Goal: Information Seeking & Learning: Learn about a topic

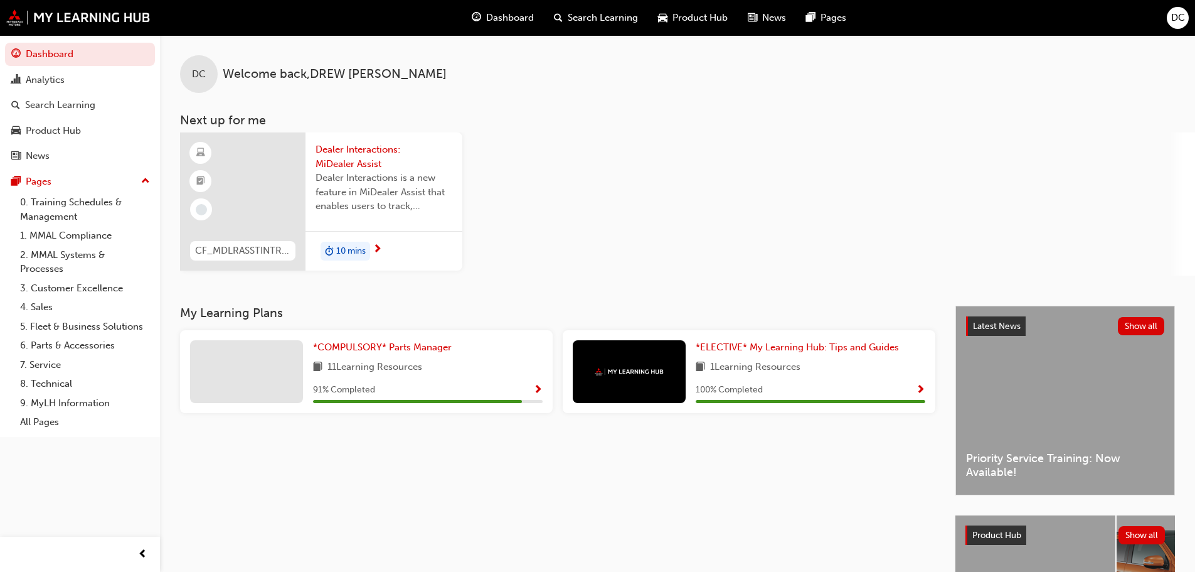
click at [347, 253] on span "10 mins" at bounding box center [350, 251] width 29 height 14
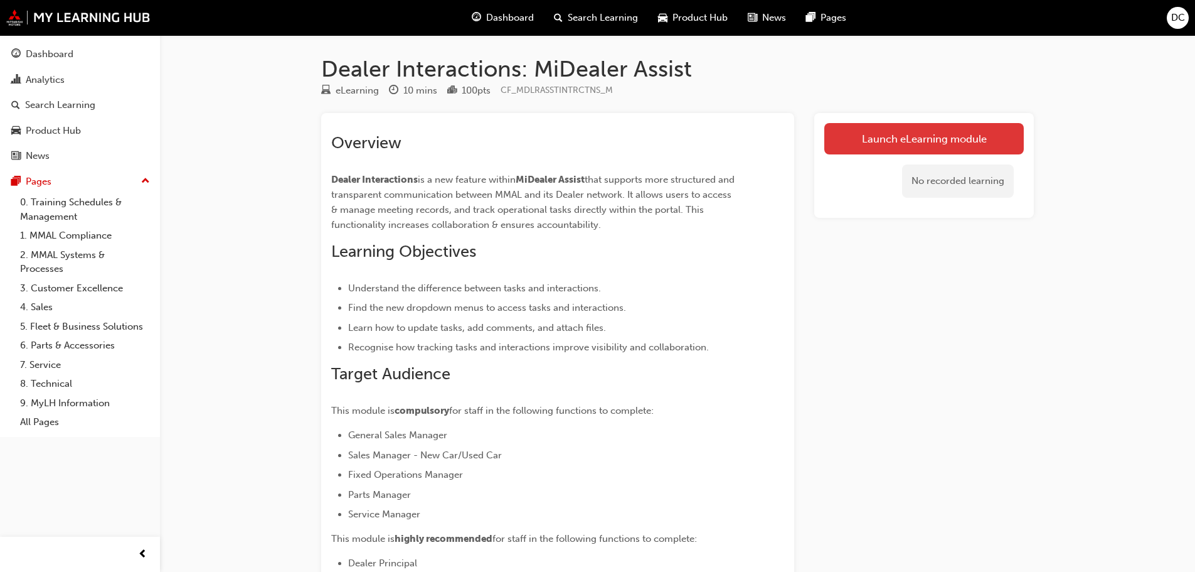
click at [885, 141] on link "Launch eLearning module" at bounding box center [924, 138] width 200 height 31
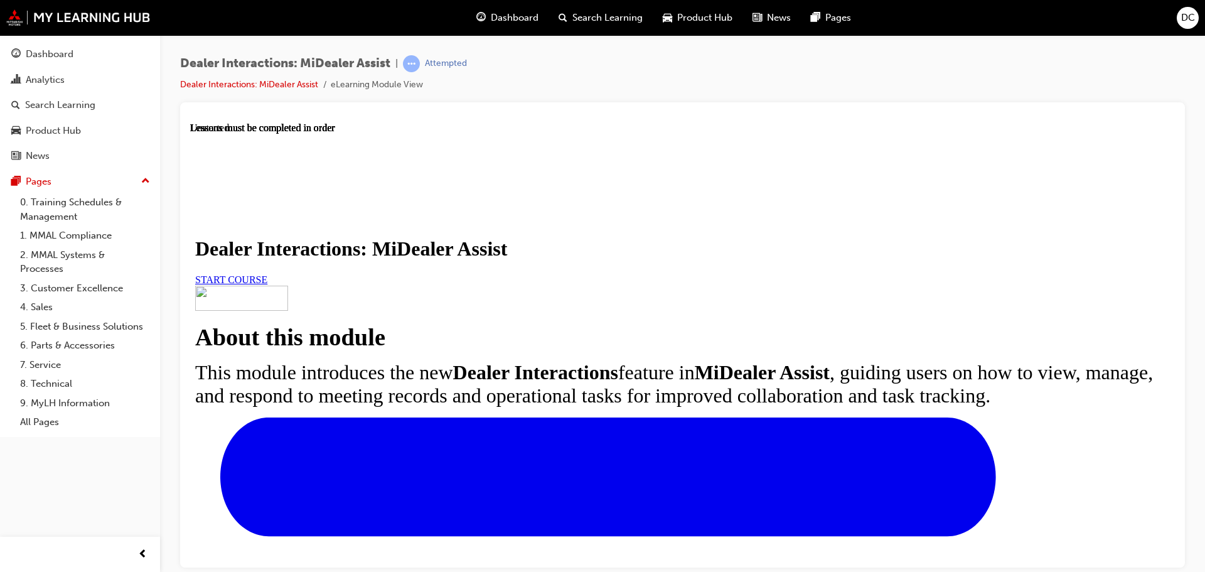
click at [267, 284] on link "START COURSE" at bounding box center [231, 279] width 72 height 11
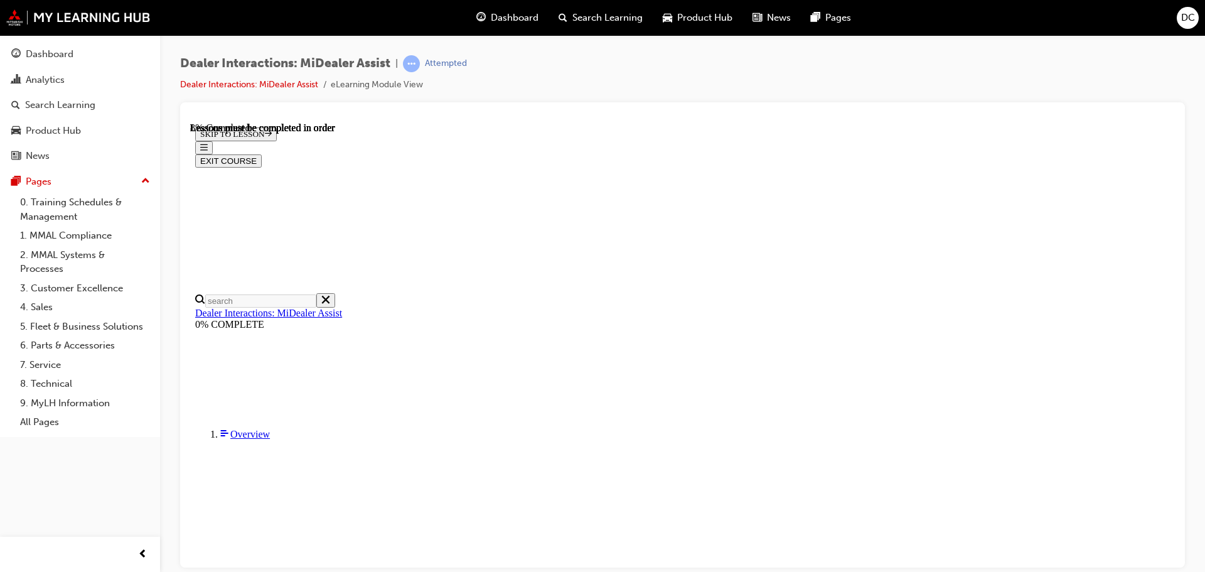
scroll to position [317, 0]
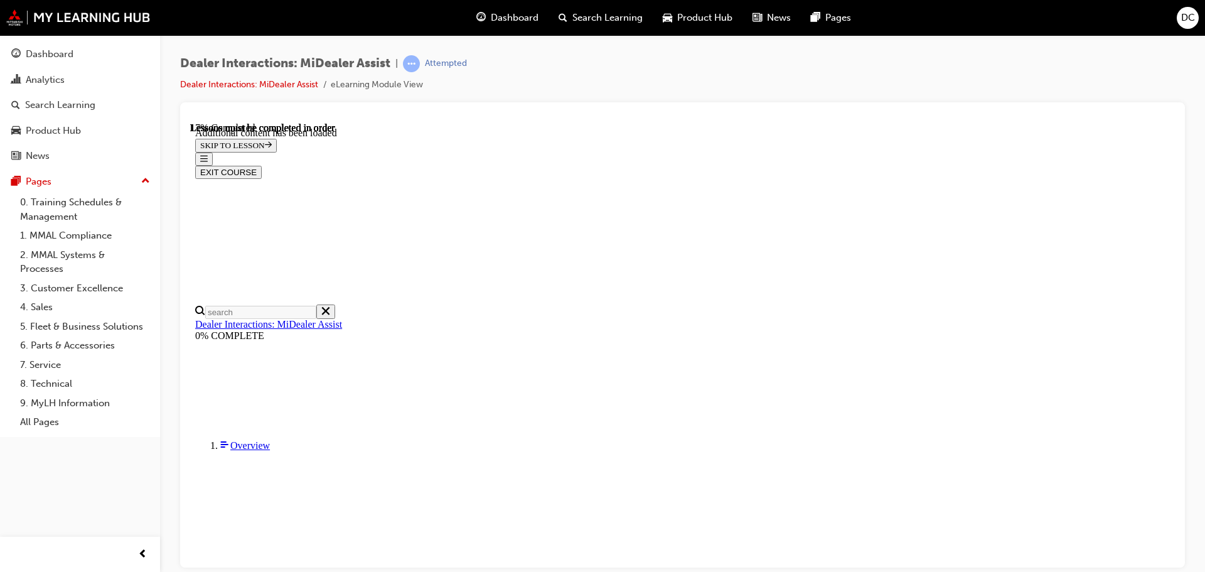
scroll to position [629, 0]
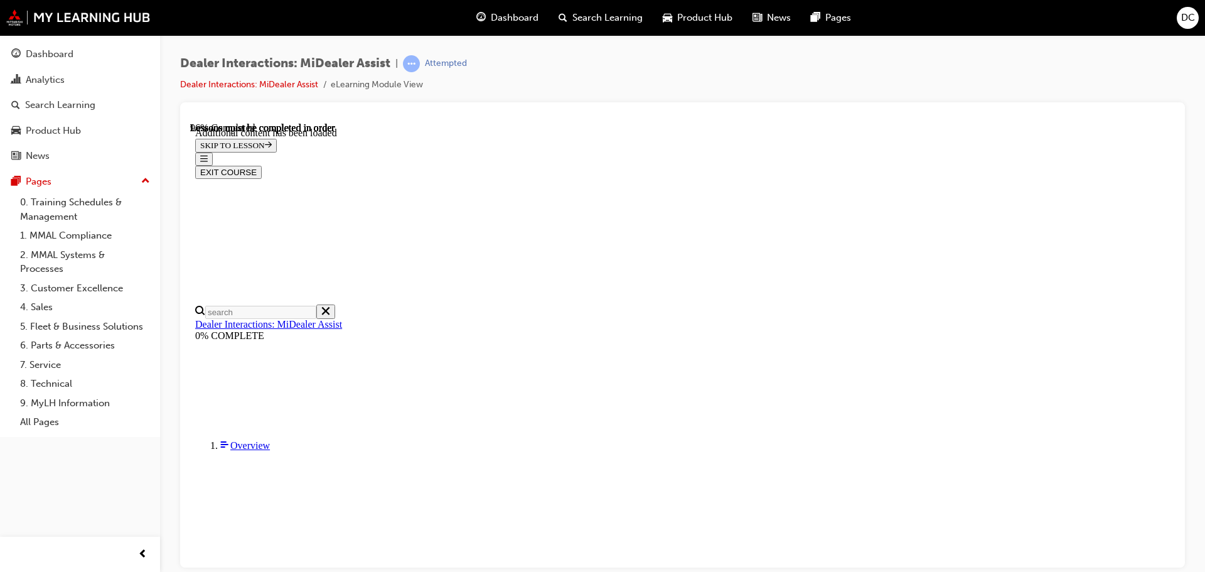
scroll to position [3951, 0]
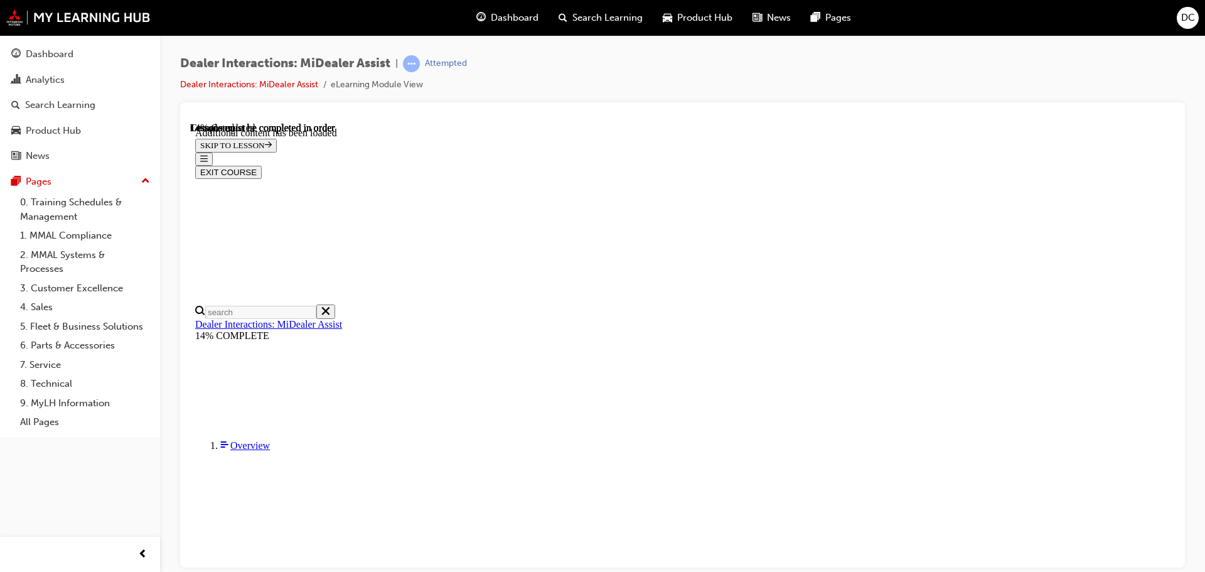
scroll to position [790, 0]
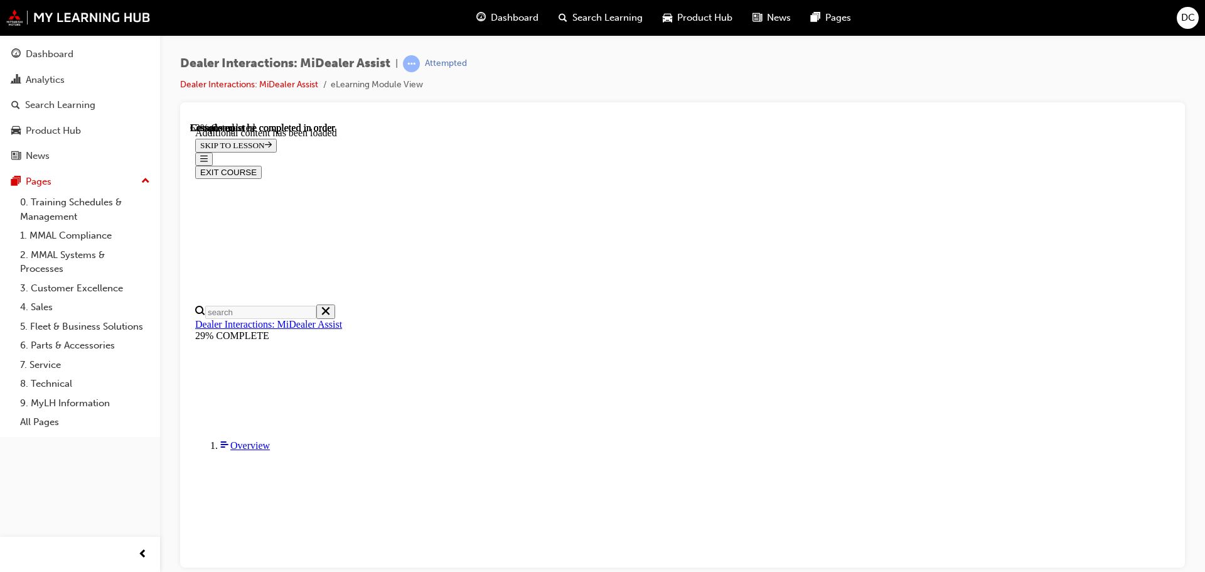
scroll to position [1526, 0]
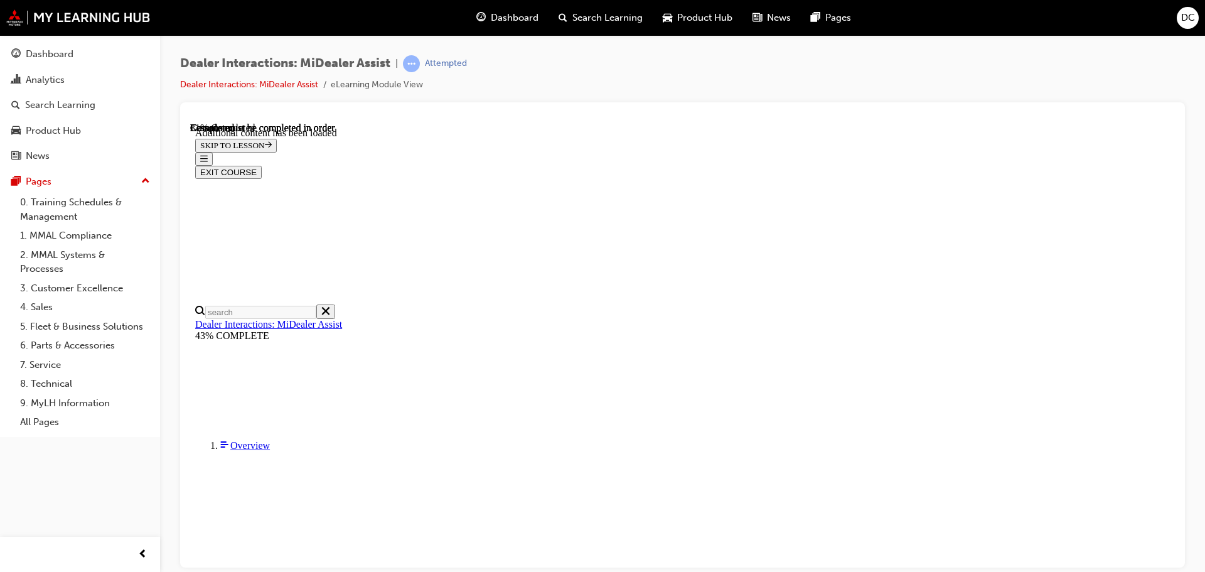
scroll to position [609, 0]
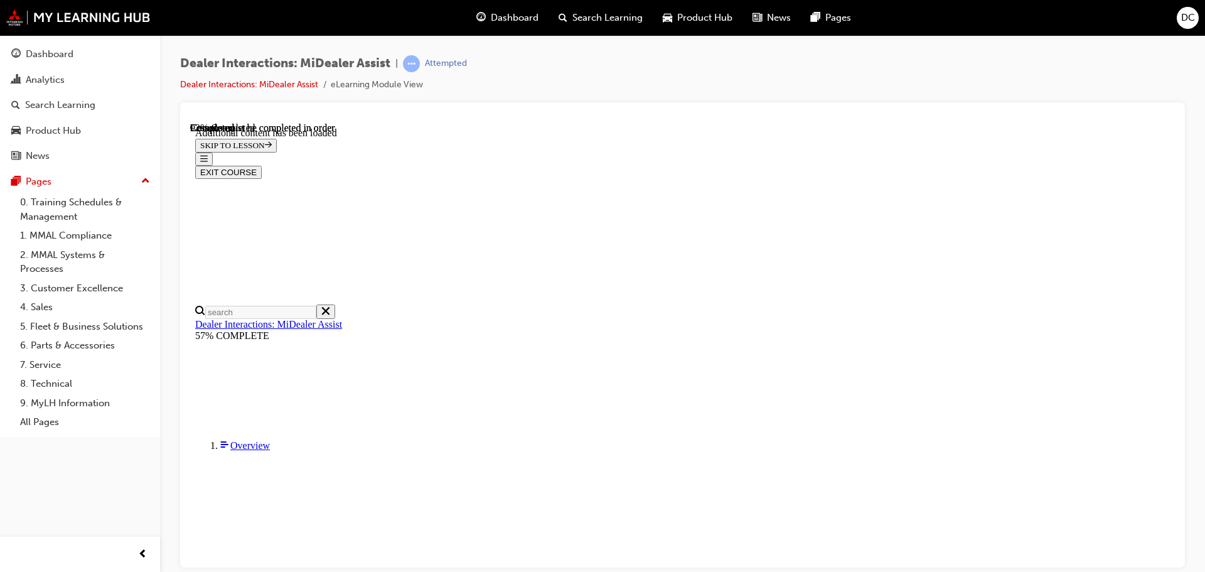
scroll to position [1998, 0]
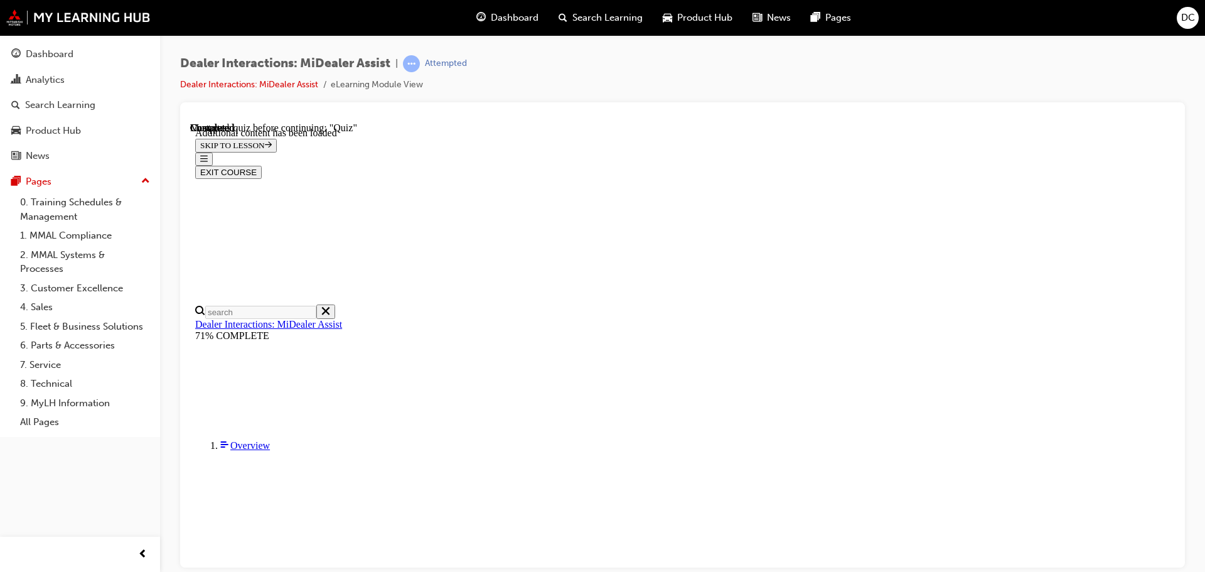
radio input "true"
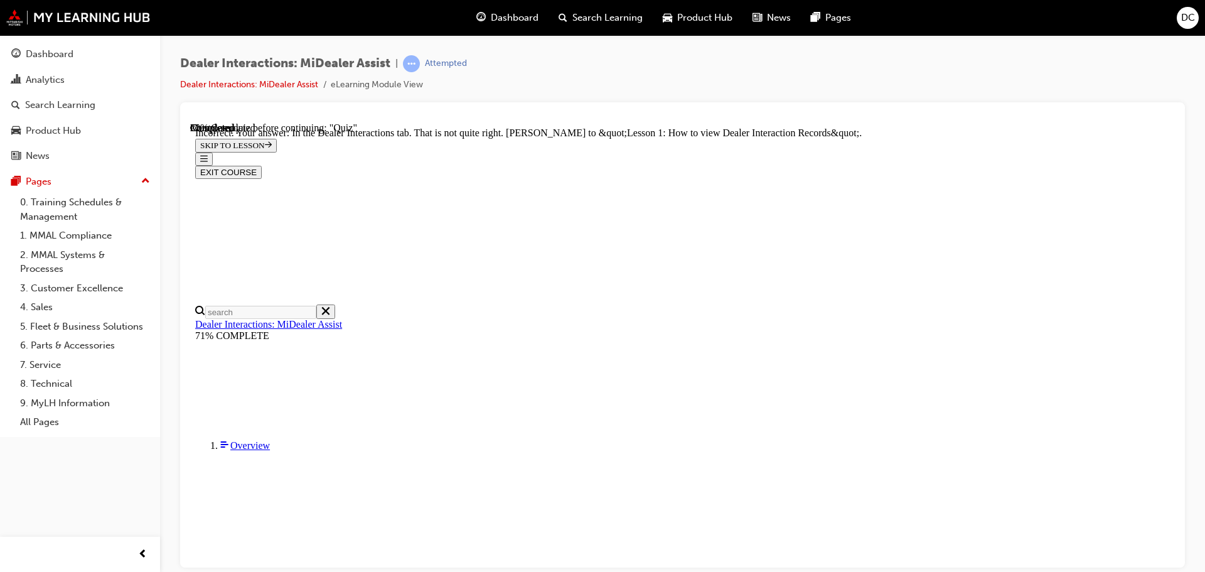
scroll to position [323, 0]
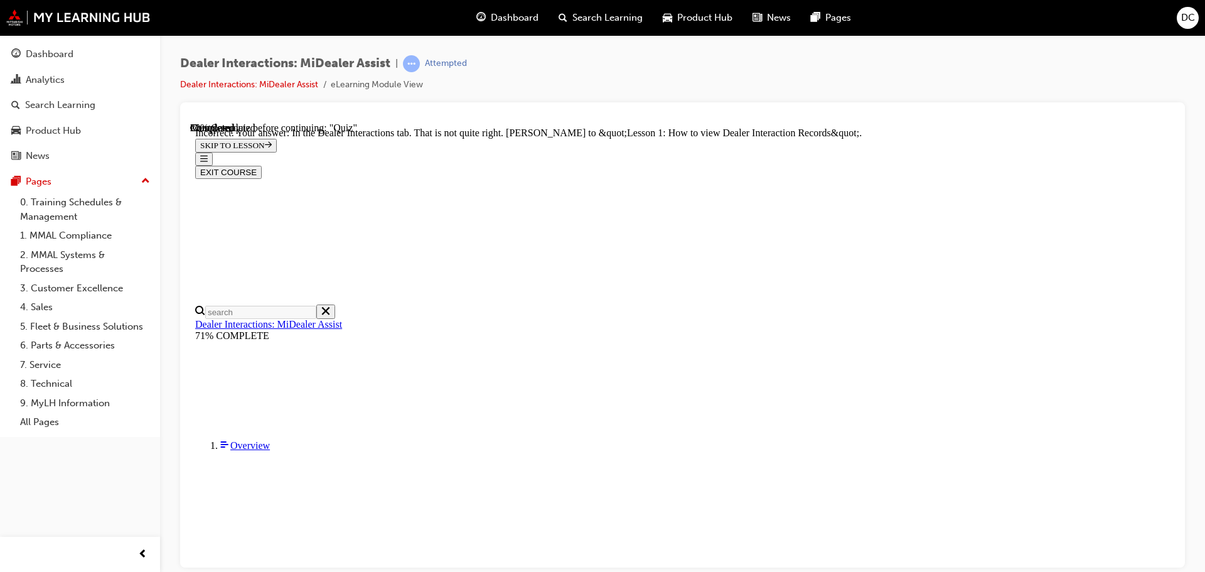
radio input "true"
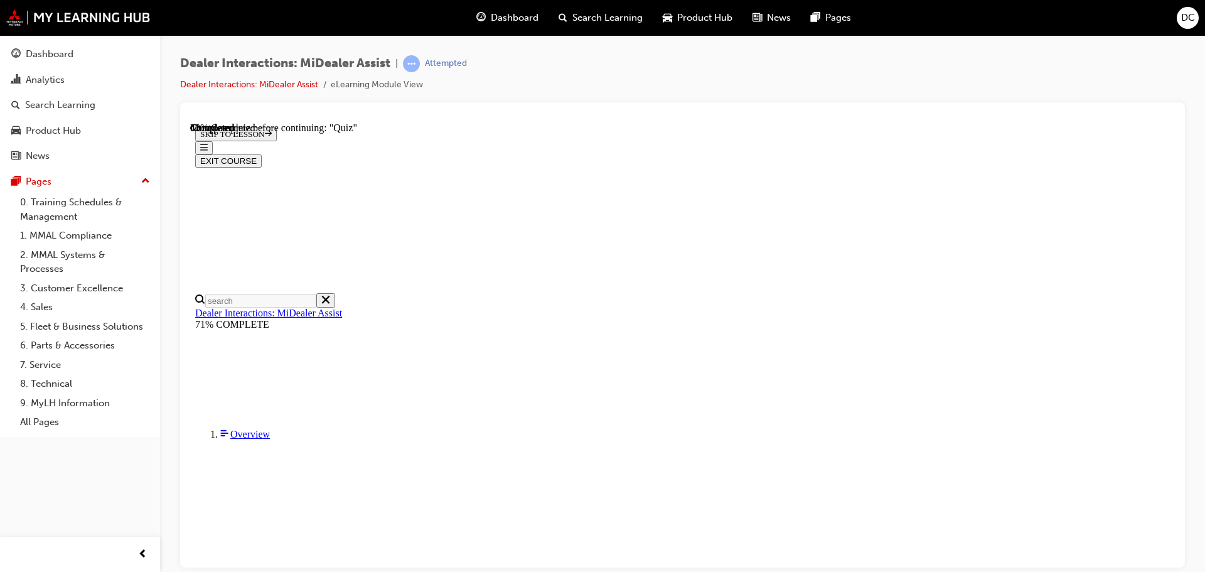
scroll to position [148, 0]
radio input "true"
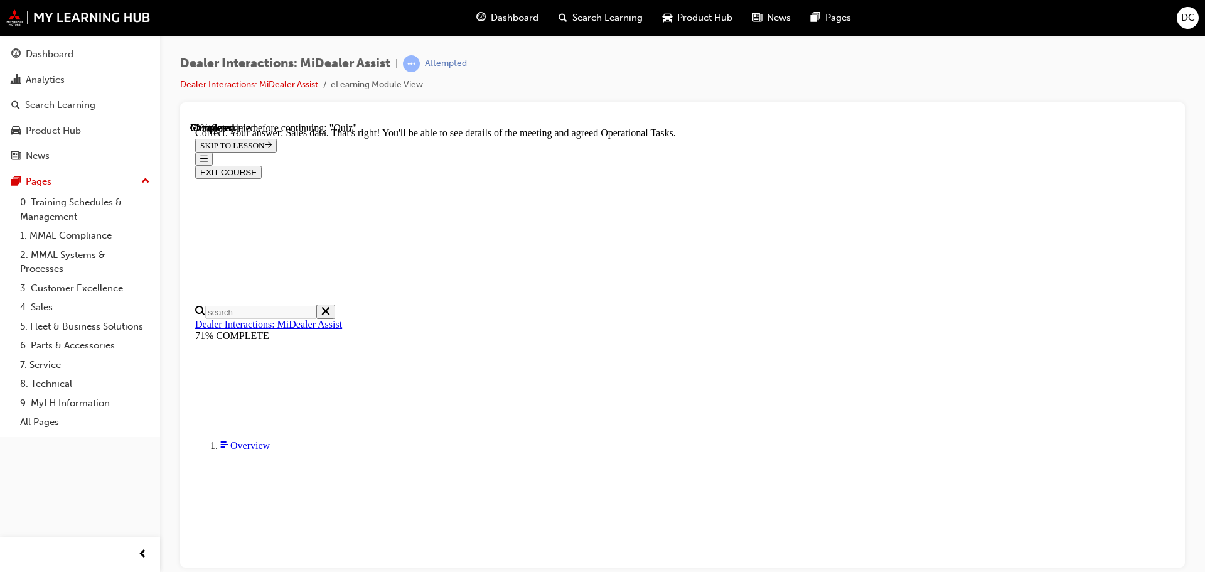
scroll to position [323, 0]
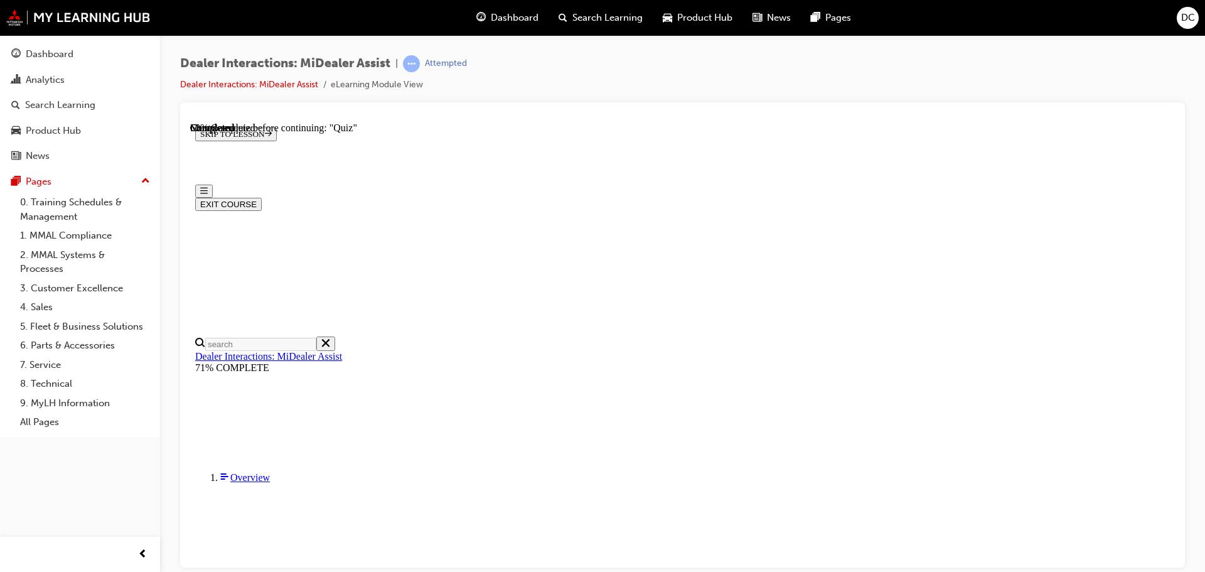
scroll to position [188, 0]
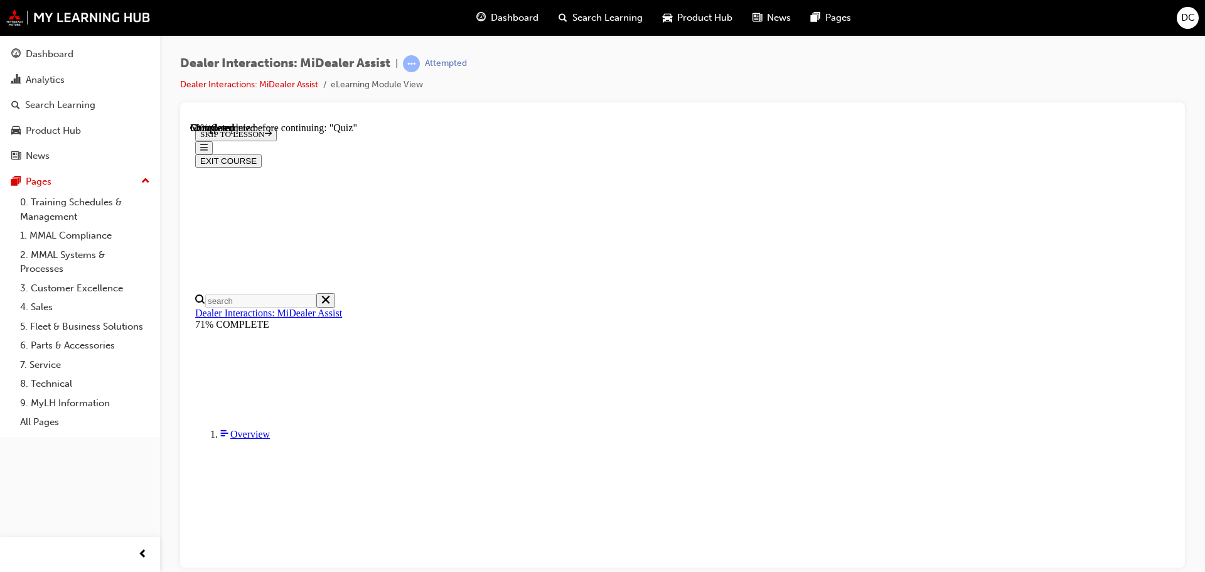
radio input "true"
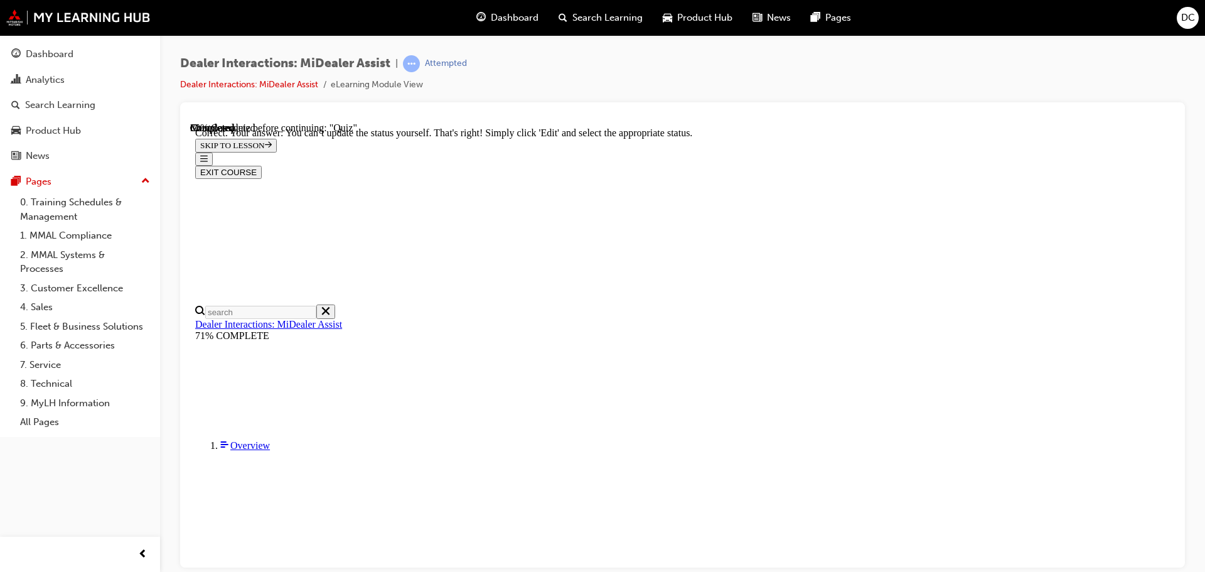
scroll to position [327, 0]
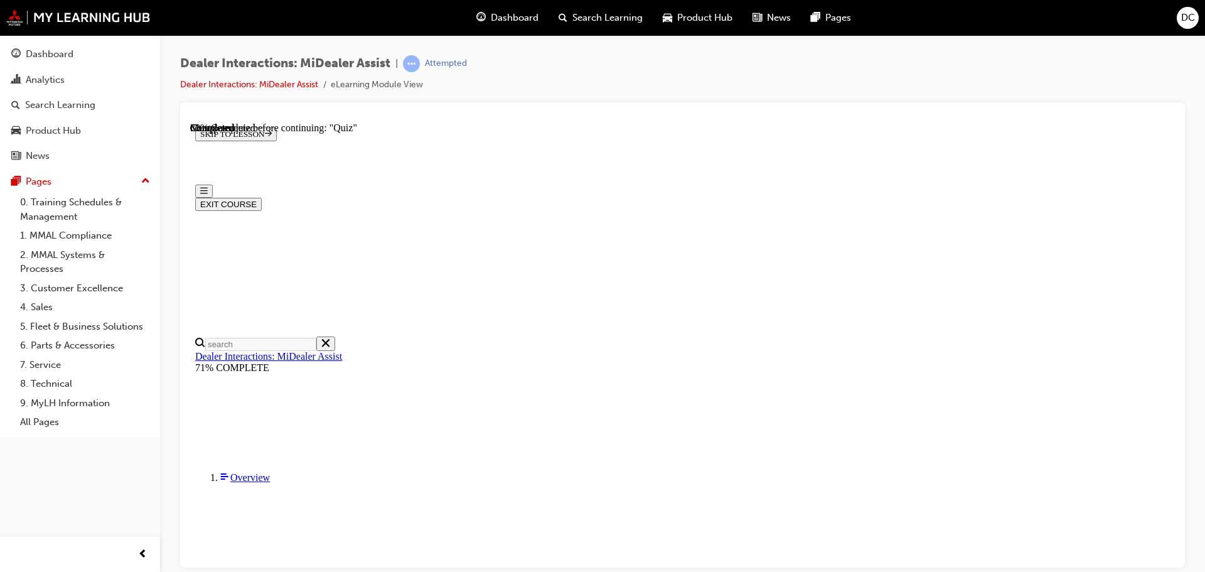
scroll to position [125, 0]
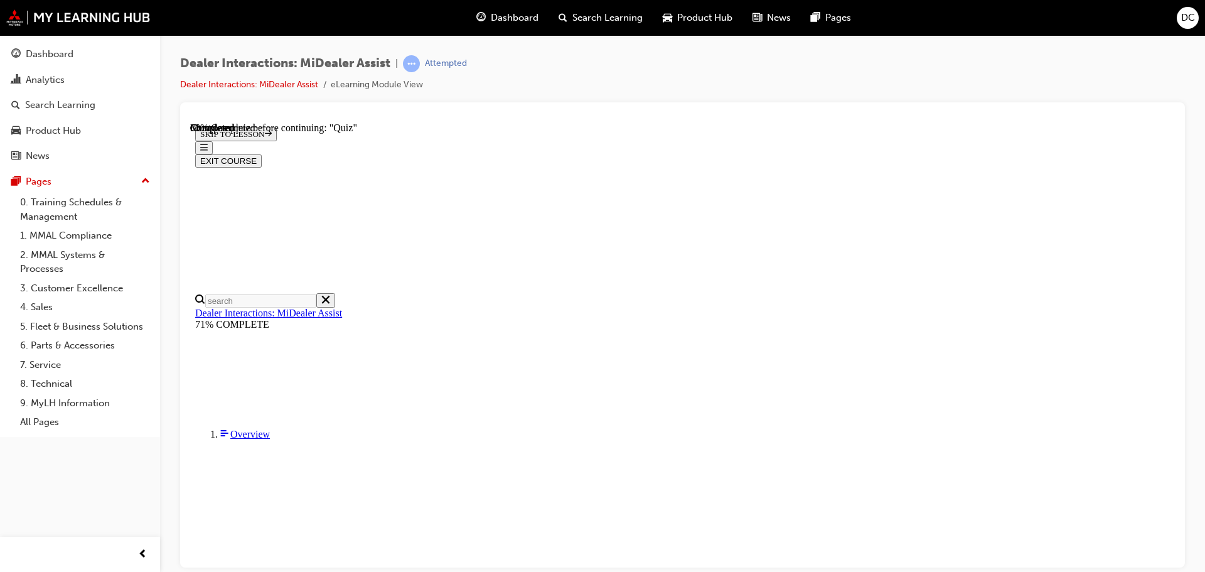
radio input "true"
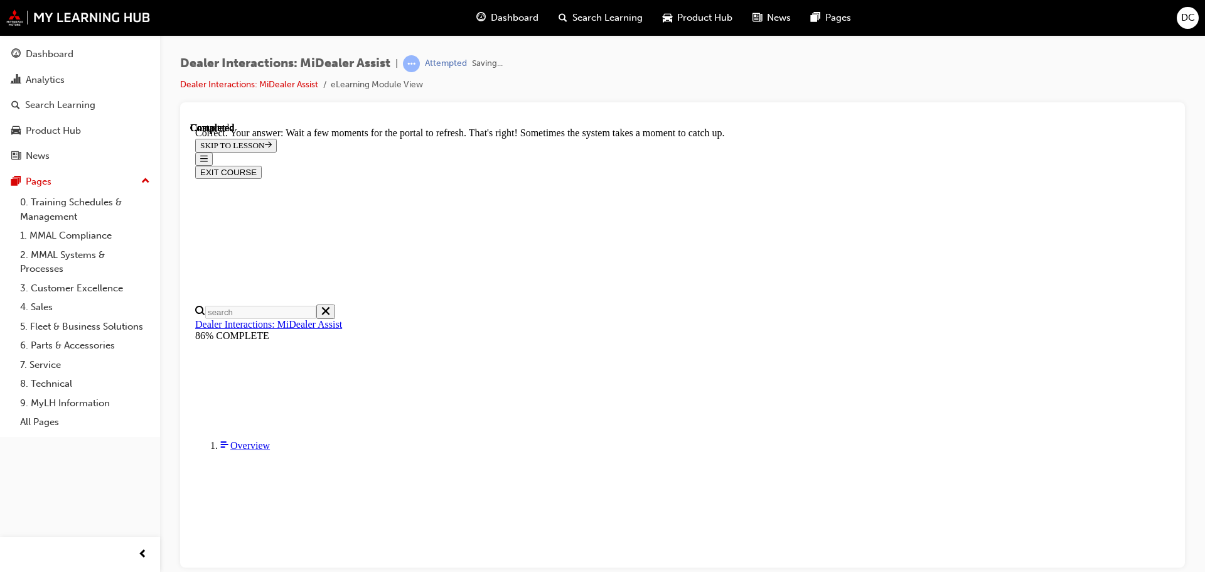
scroll to position [333, 0]
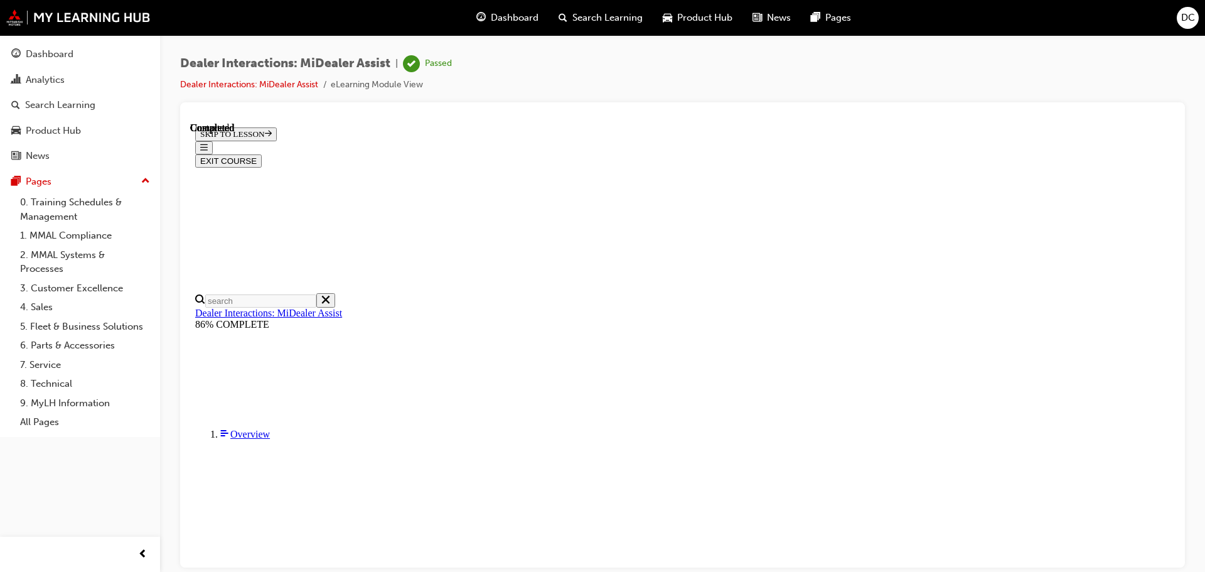
scroll to position [238, 0]
click at [262, 154] on button "EXIT COURSE" at bounding box center [228, 160] width 67 height 13
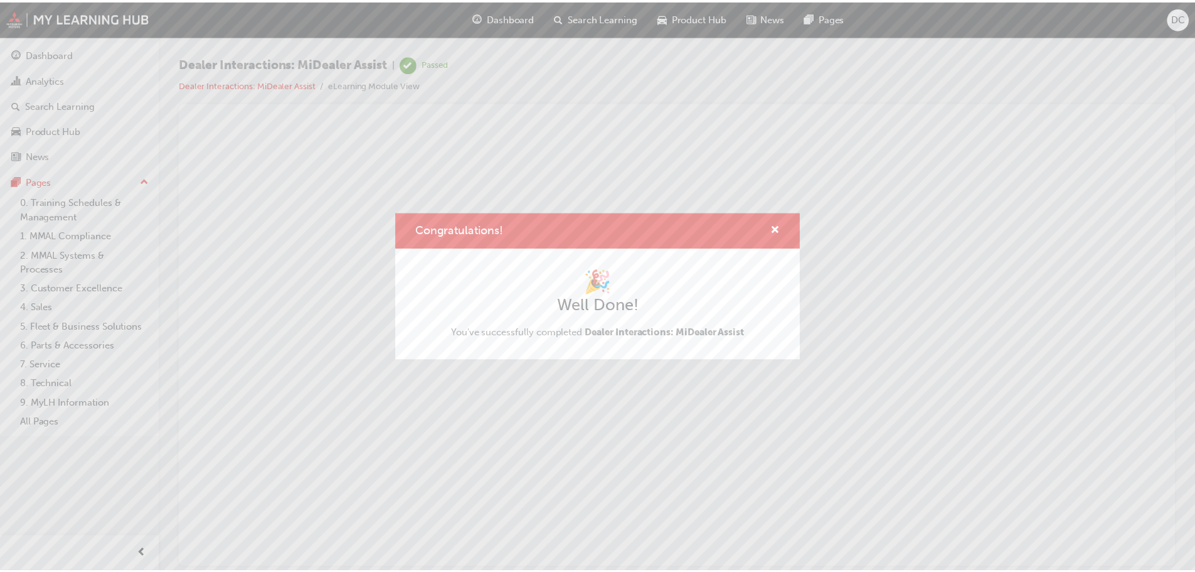
scroll to position [0, 0]
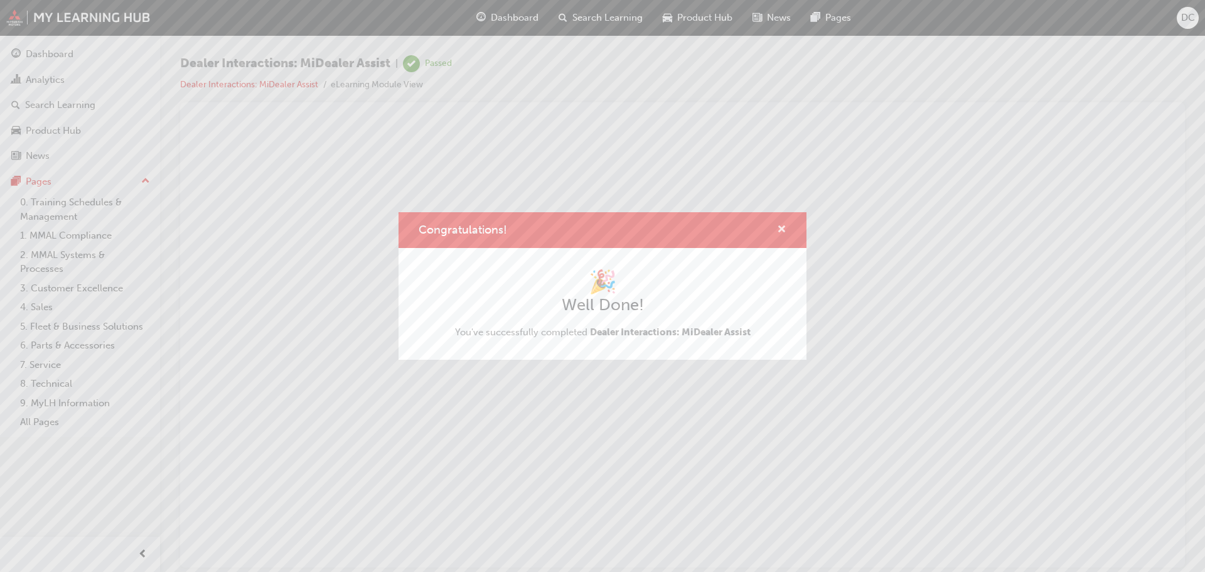
click at [779, 225] on span "cross-icon" at bounding box center [781, 230] width 9 height 11
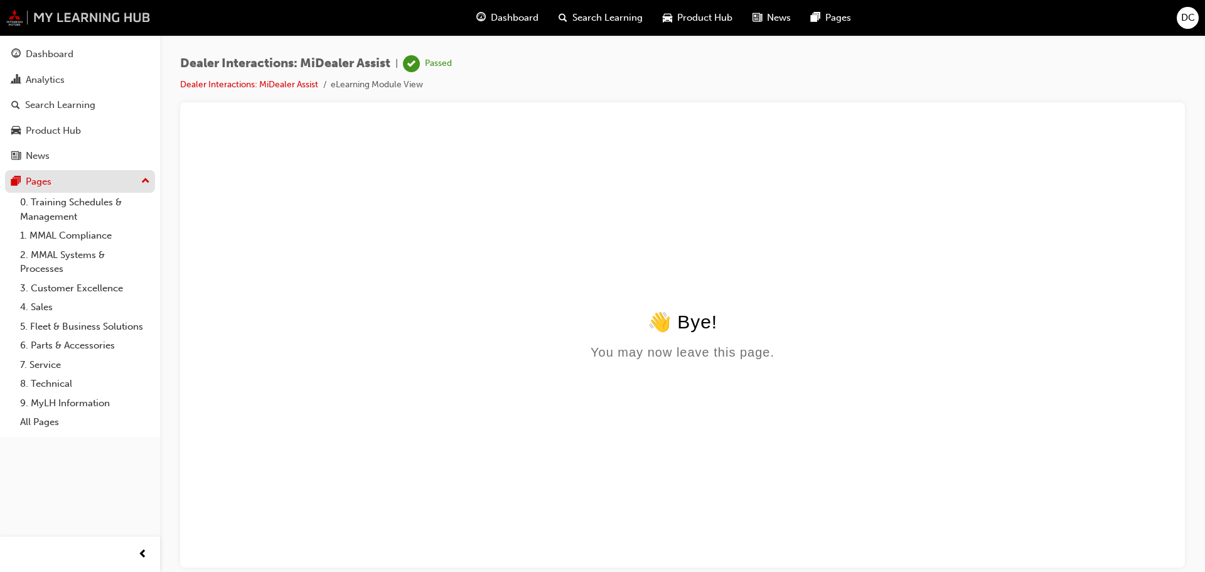
click at [76, 13] on img at bounding box center [78, 17] width 144 height 16
